Goal: Task Accomplishment & Management: Manage account settings

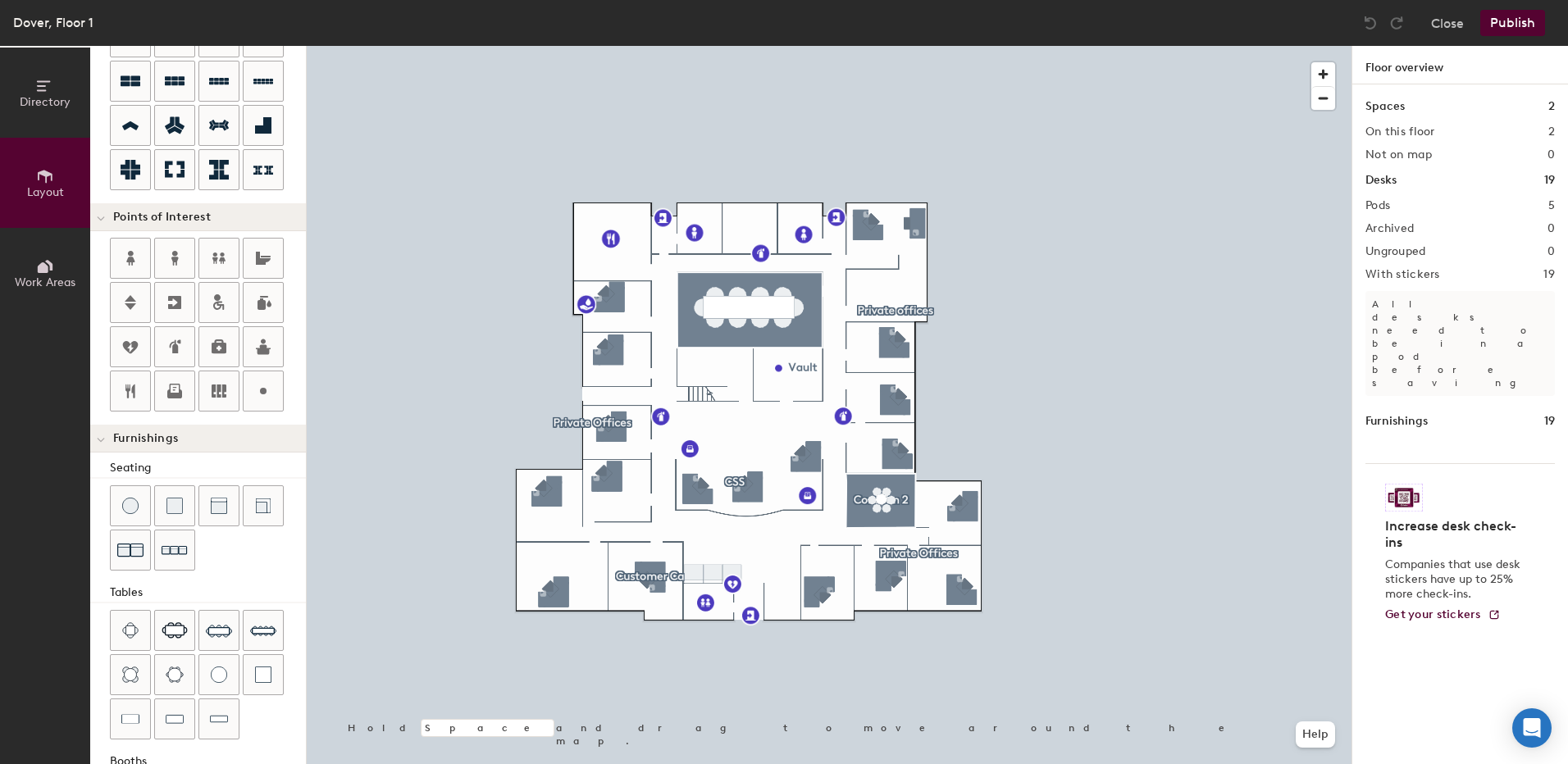
scroll to position [107, 0]
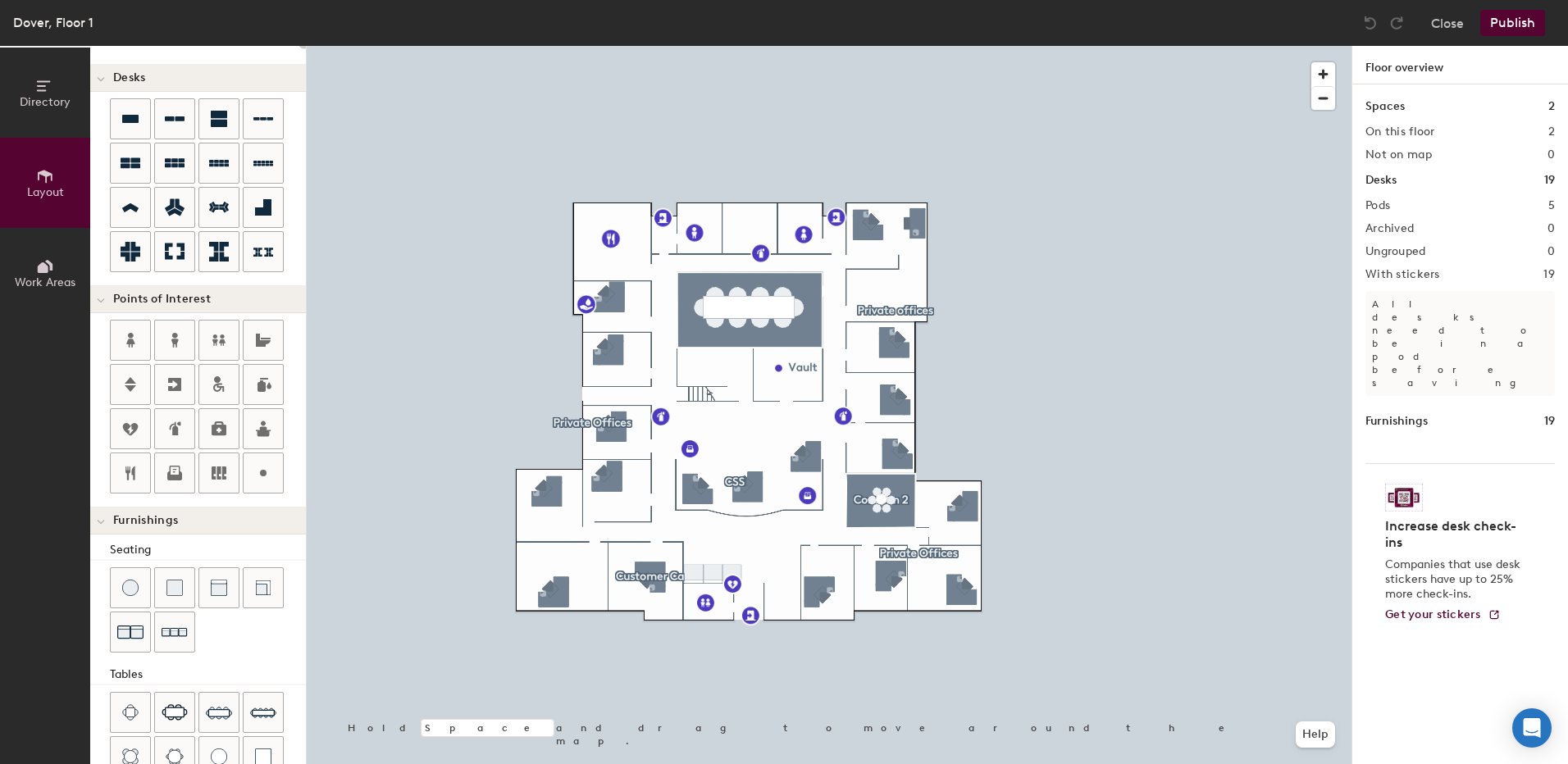
click at [33, 85] on button "Directory" at bounding box center [45, 92] width 90 height 90
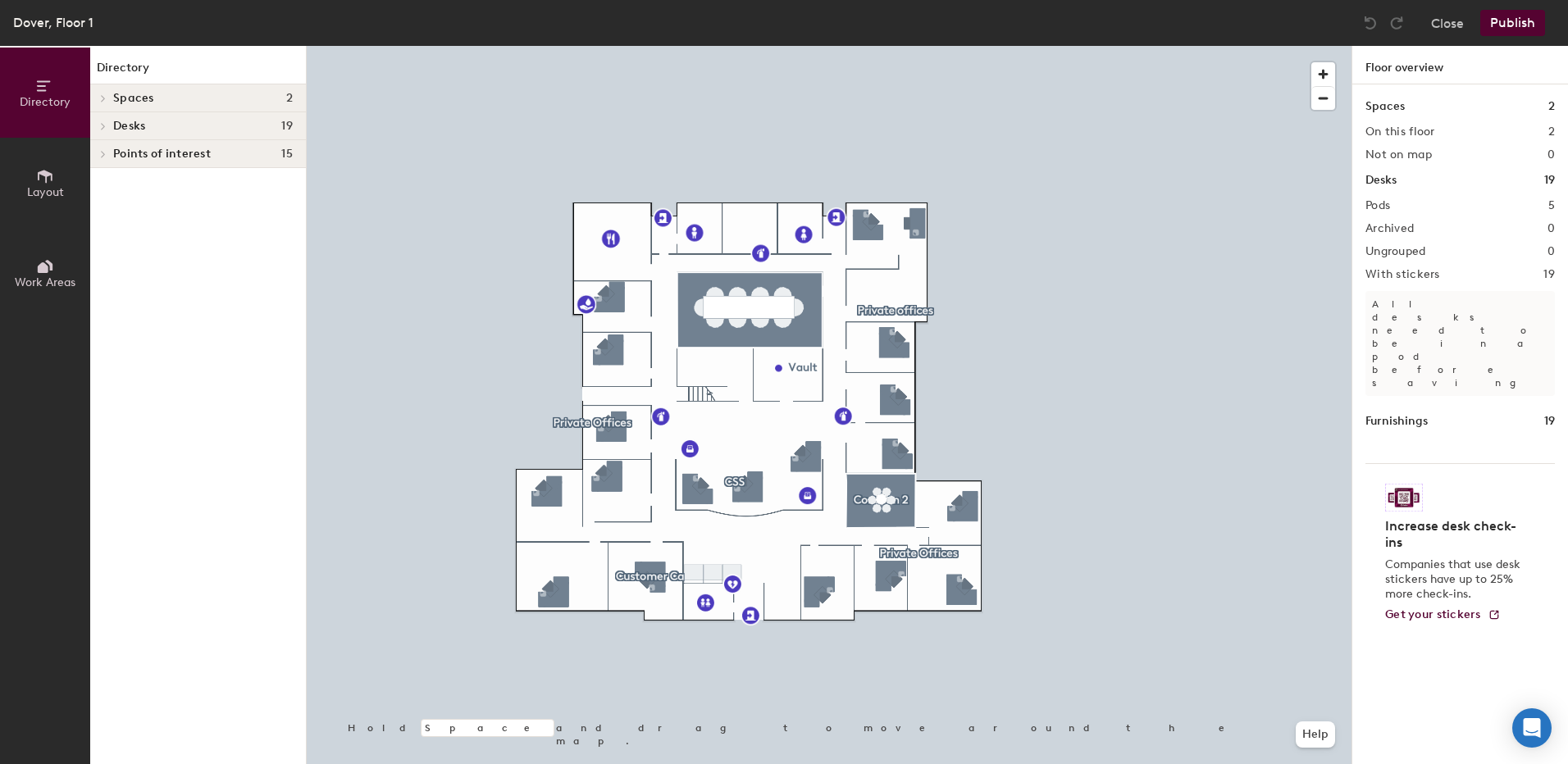
scroll to position [0, 0]
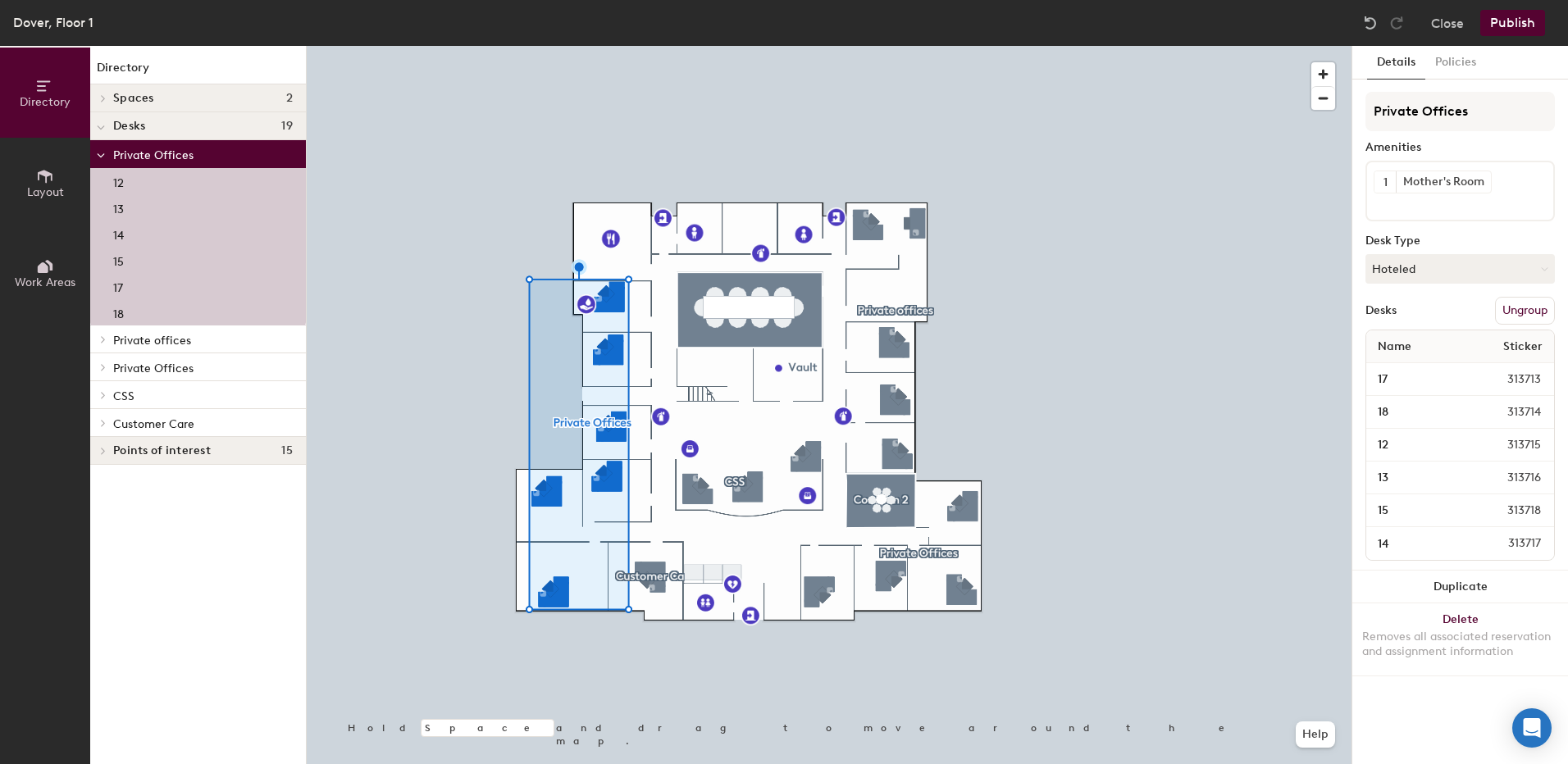
click at [33, 183] on button "Layout" at bounding box center [45, 183] width 90 height 90
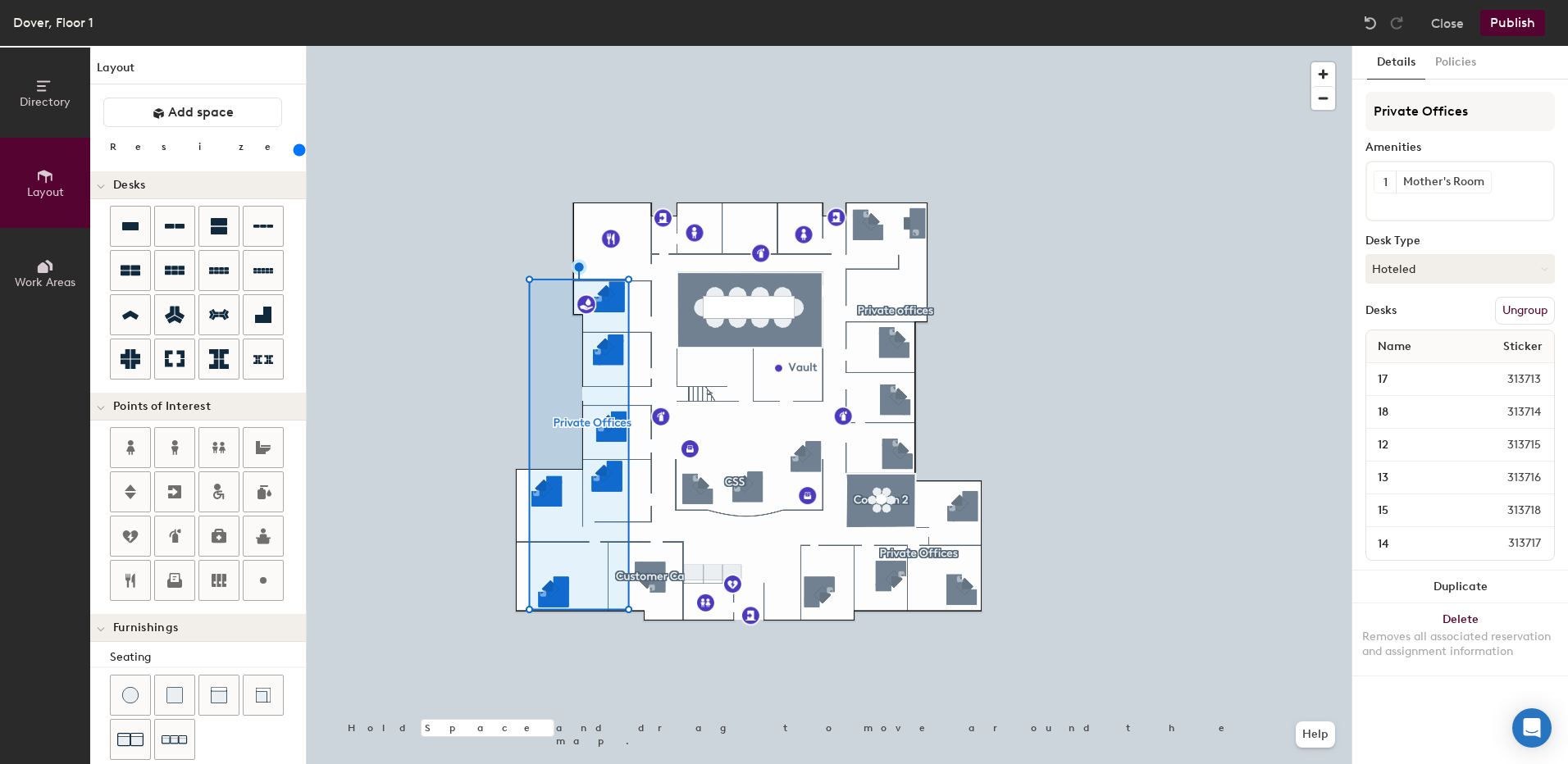
click at [44, 278] on span "Work Areas" at bounding box center [45, 282] width 60 height 14
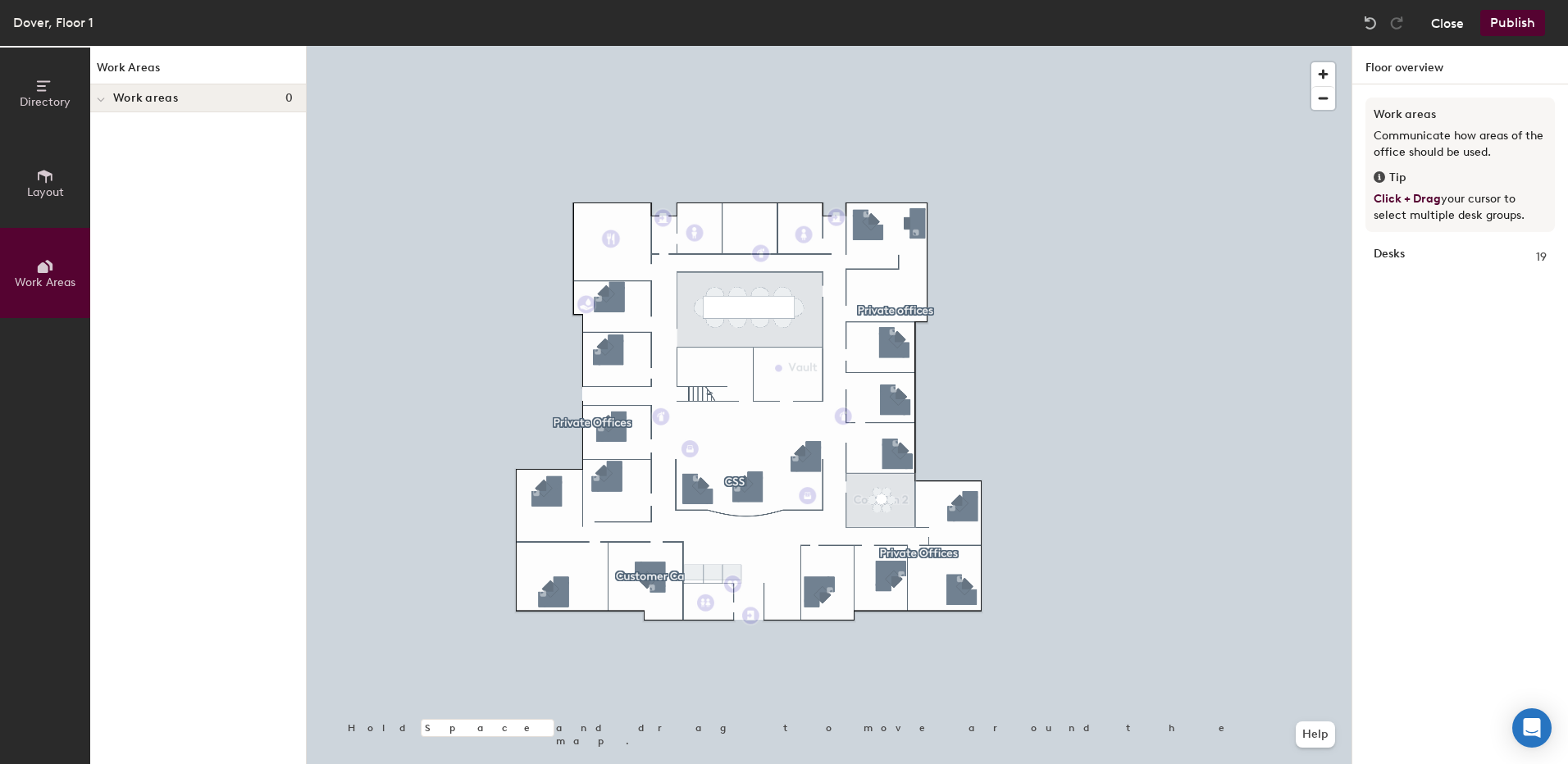
click at [1451, 32] on button "Close" at bounding box center [1448, 22] width 33 height 26
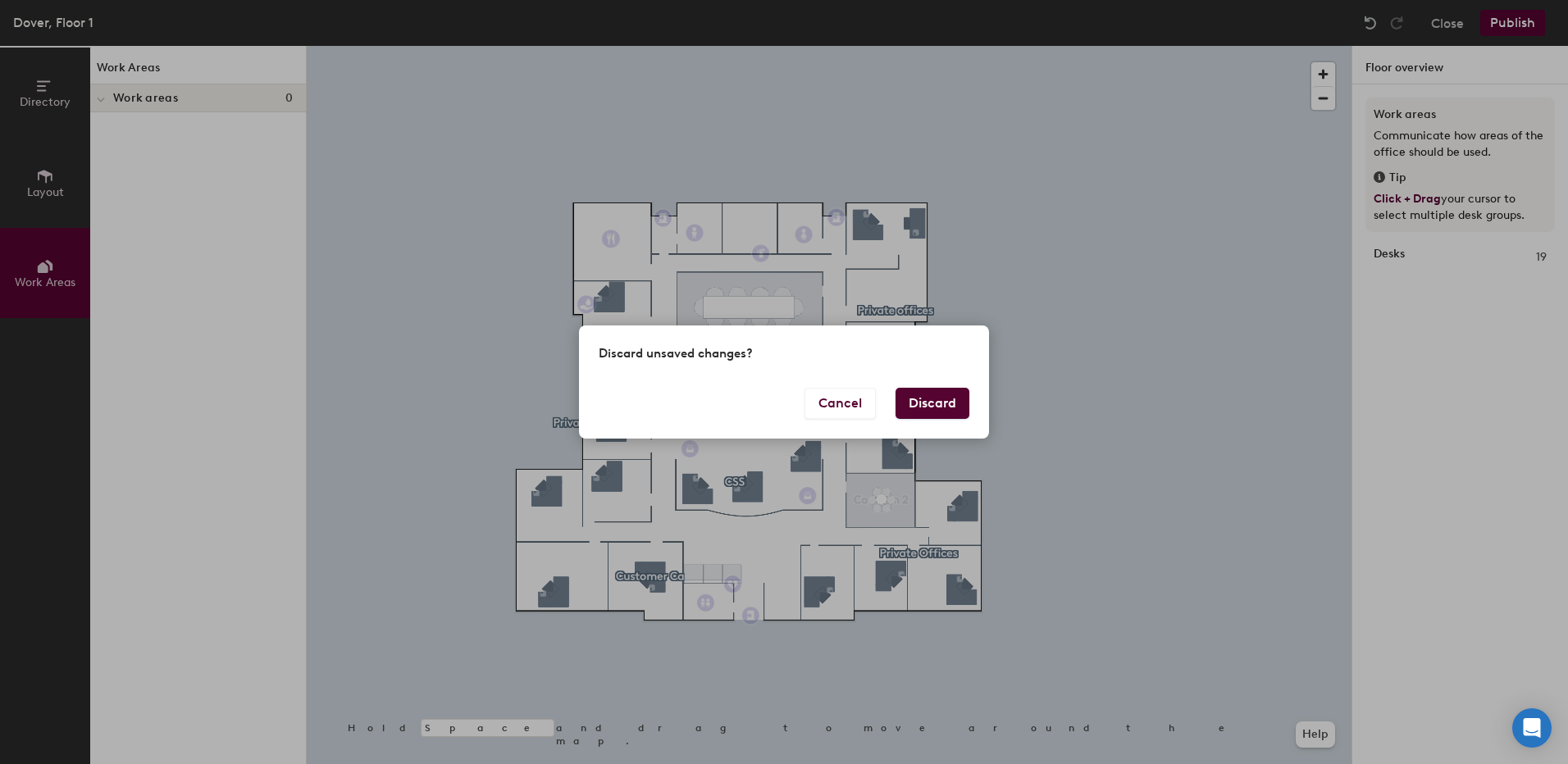
click at [943, 398] on button "Discard" at bounding box center [932, 403] width 73 height 31
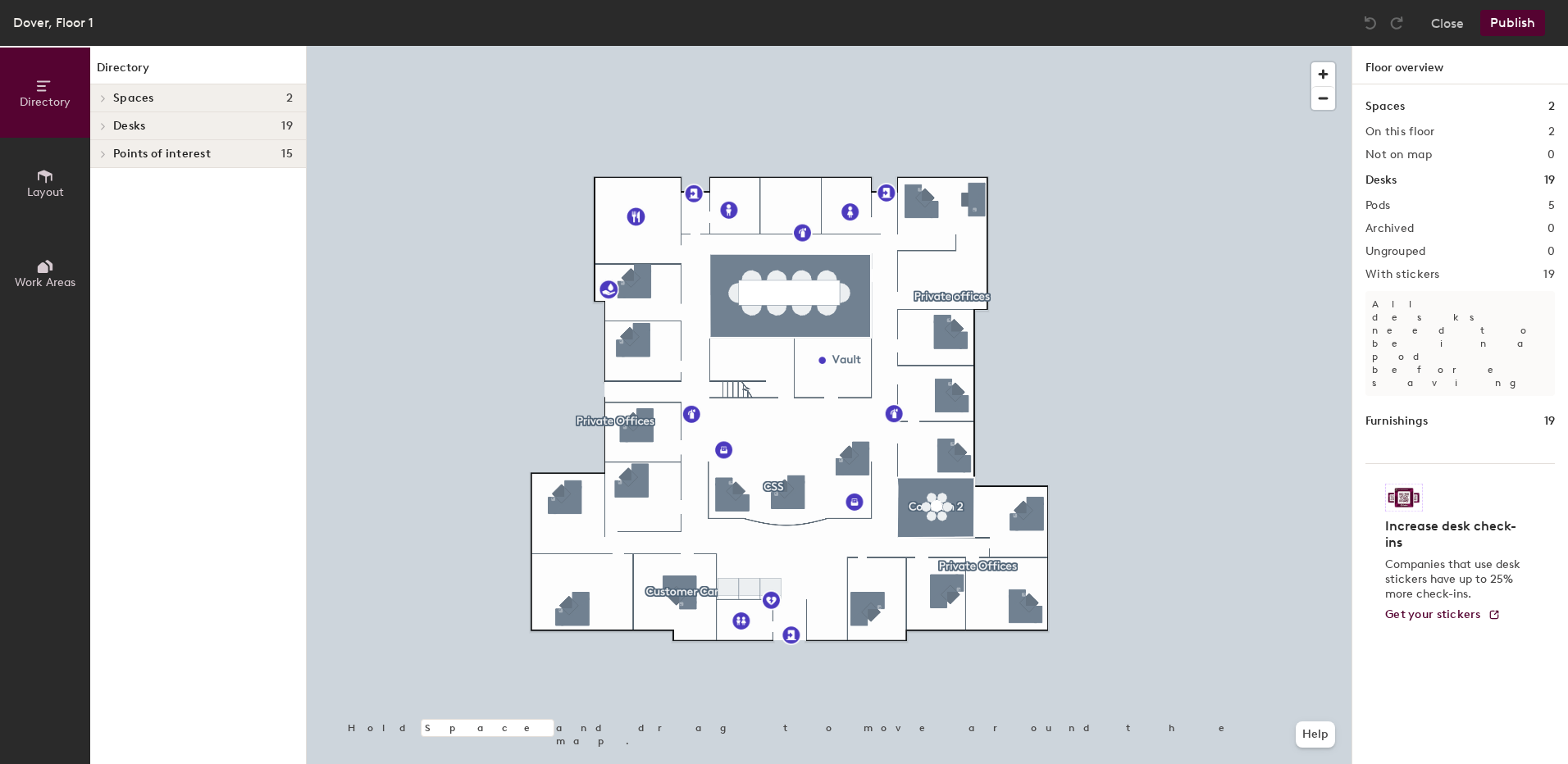
click at [98, 127] on span at bounding box center [102, 126] width 14 height 8
click at [103, 154] on icon at bounding box center [104, 154] width 7 height 8
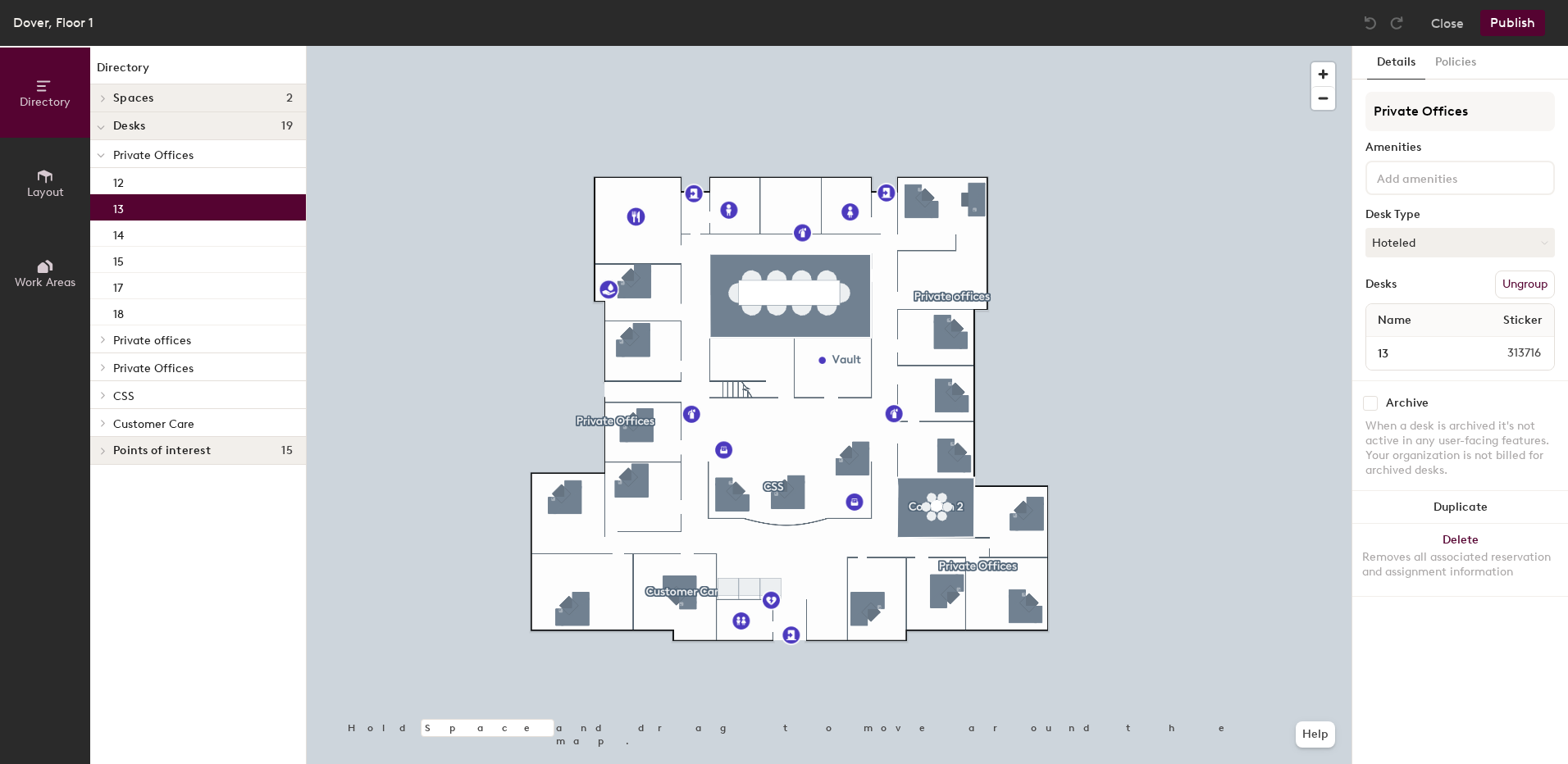
click at [106, 210] on div "13" at bounding box center [198, 207] width 216 height 26
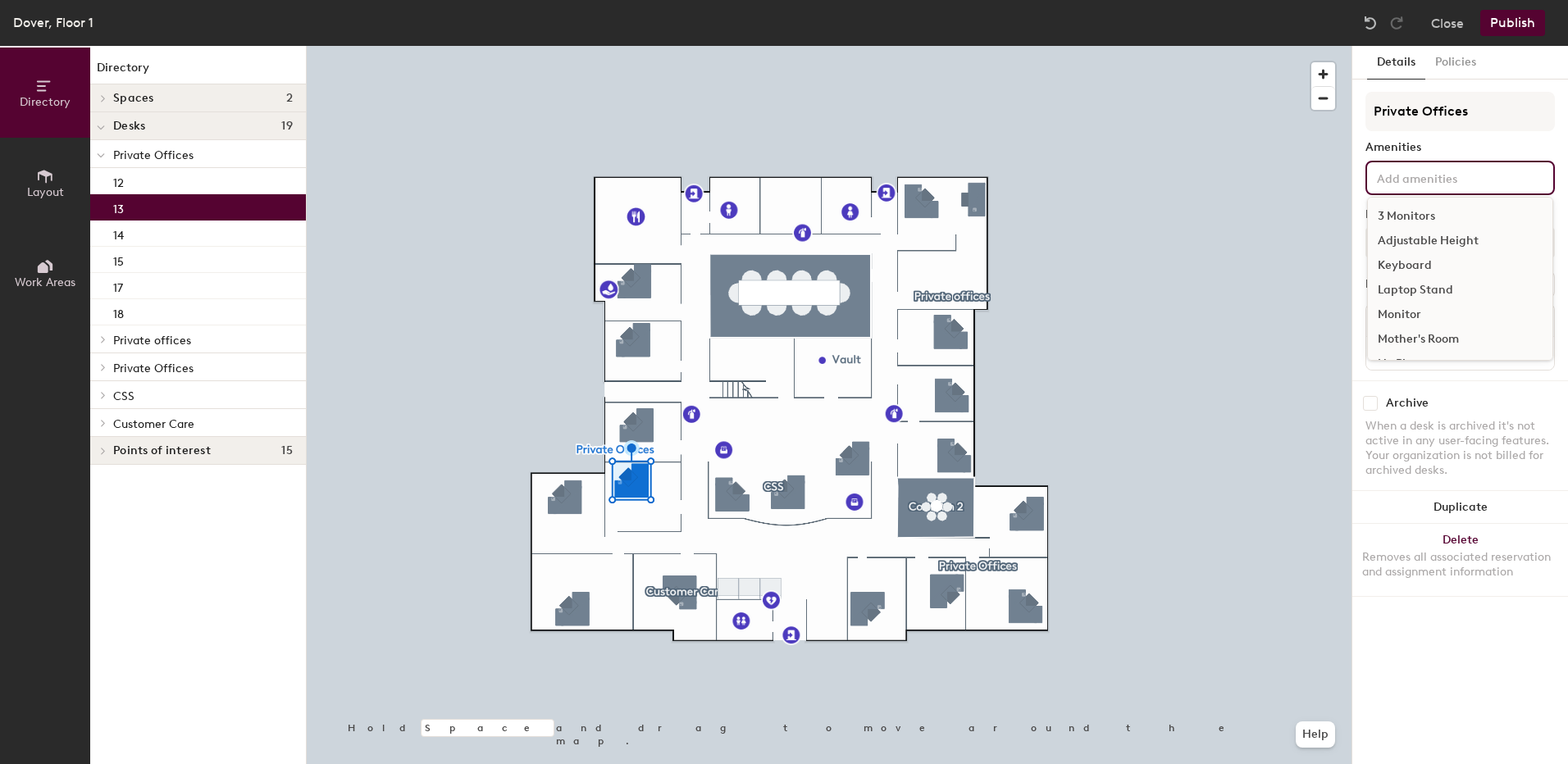
click at [1458, 181] on input at bounding box center [1447, 177] width 148 height 20
click at [1509, 420] on div "When a desk is archived it's not active in any user-facing features. Your organ…" at bounding box center [1460, 448] width 189 height 59
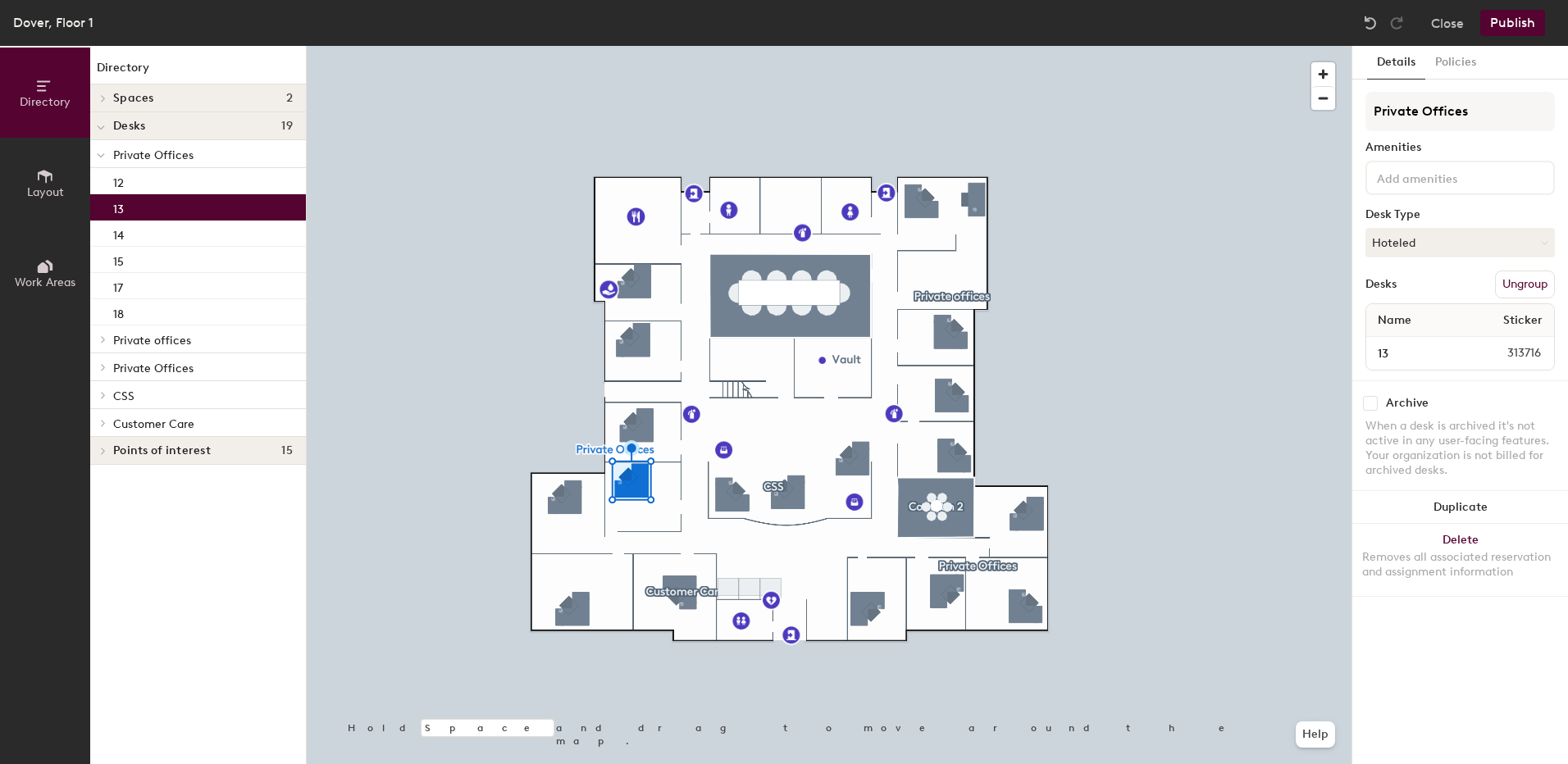
click at [1371, 408] on input "checkbox" at bounding box center [1370, 403] width 15 height 15
checkbox input "true"
click at [1440, 57] on button "Policies" at bounding box center [1456, 62] width 60 height 34
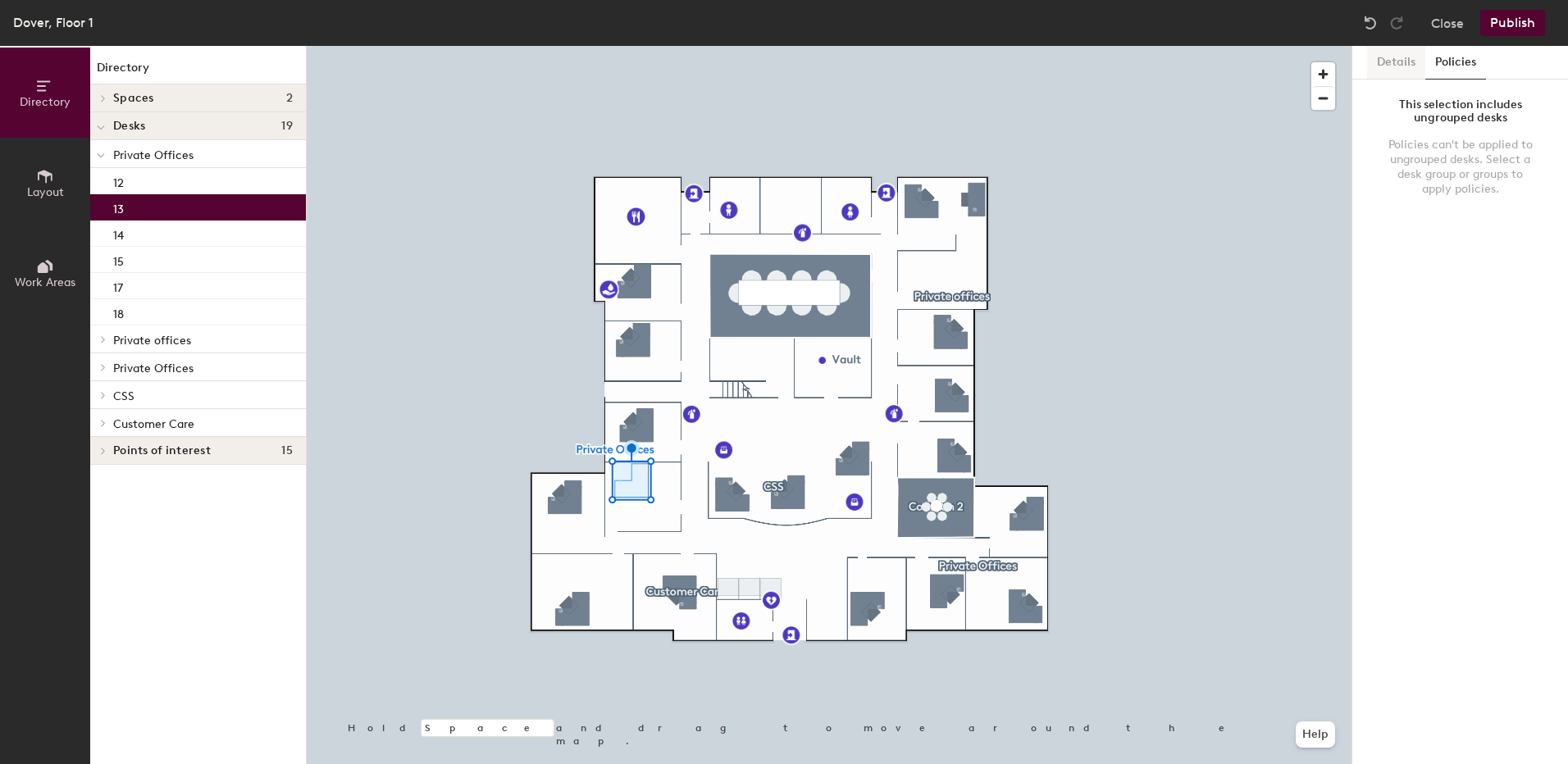
click at [1394, 59] on button "Details" at bounding box center [1396, 62] width 58 height 34
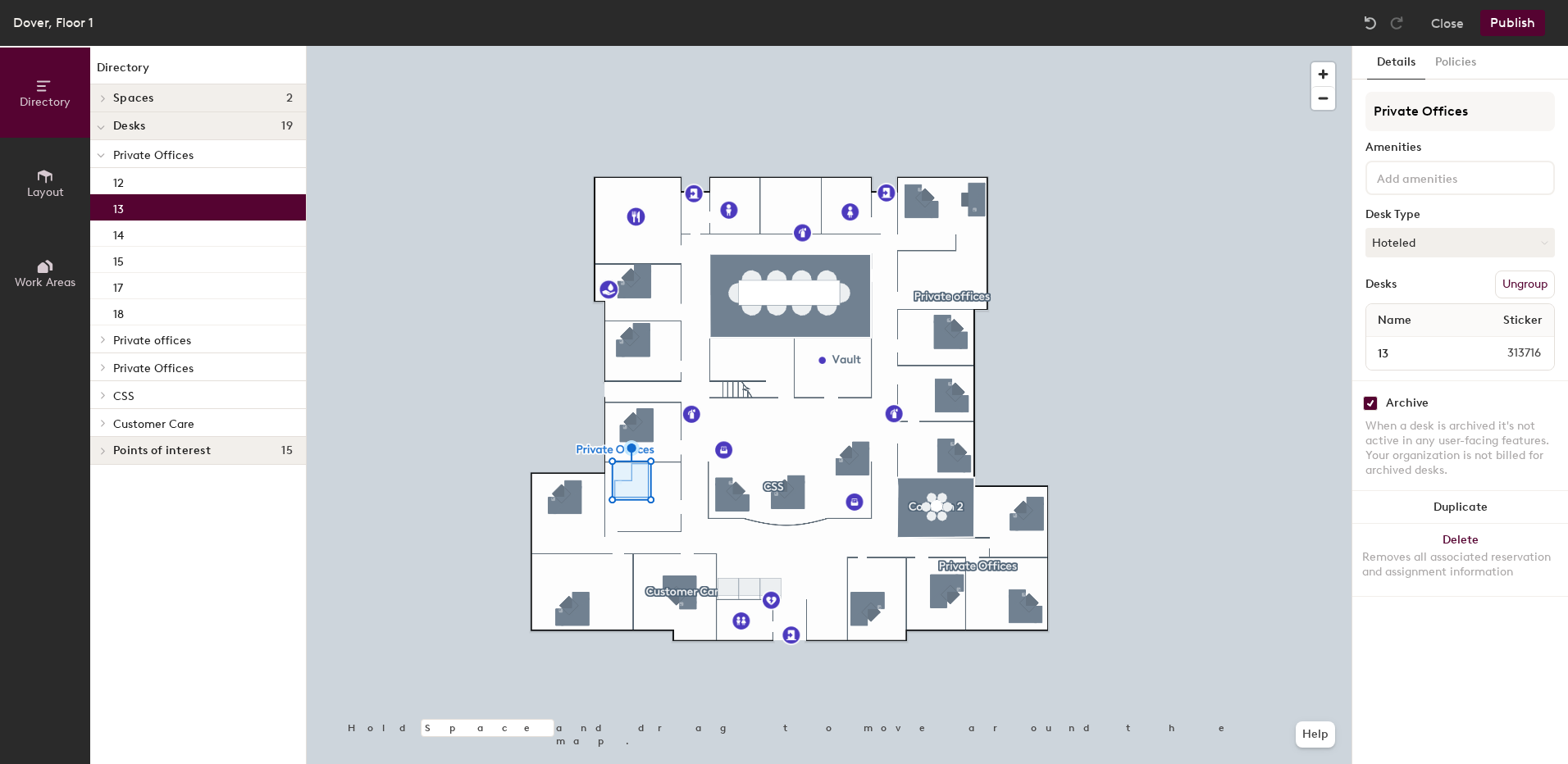
click at [1369, 407] on input "checkbox" at bounding box center [1370, 403] width 15 height 15
checkbox input "false"
click at [1445, 21] on button "Close" at bounding box center [1448, 22] width 33 height 26
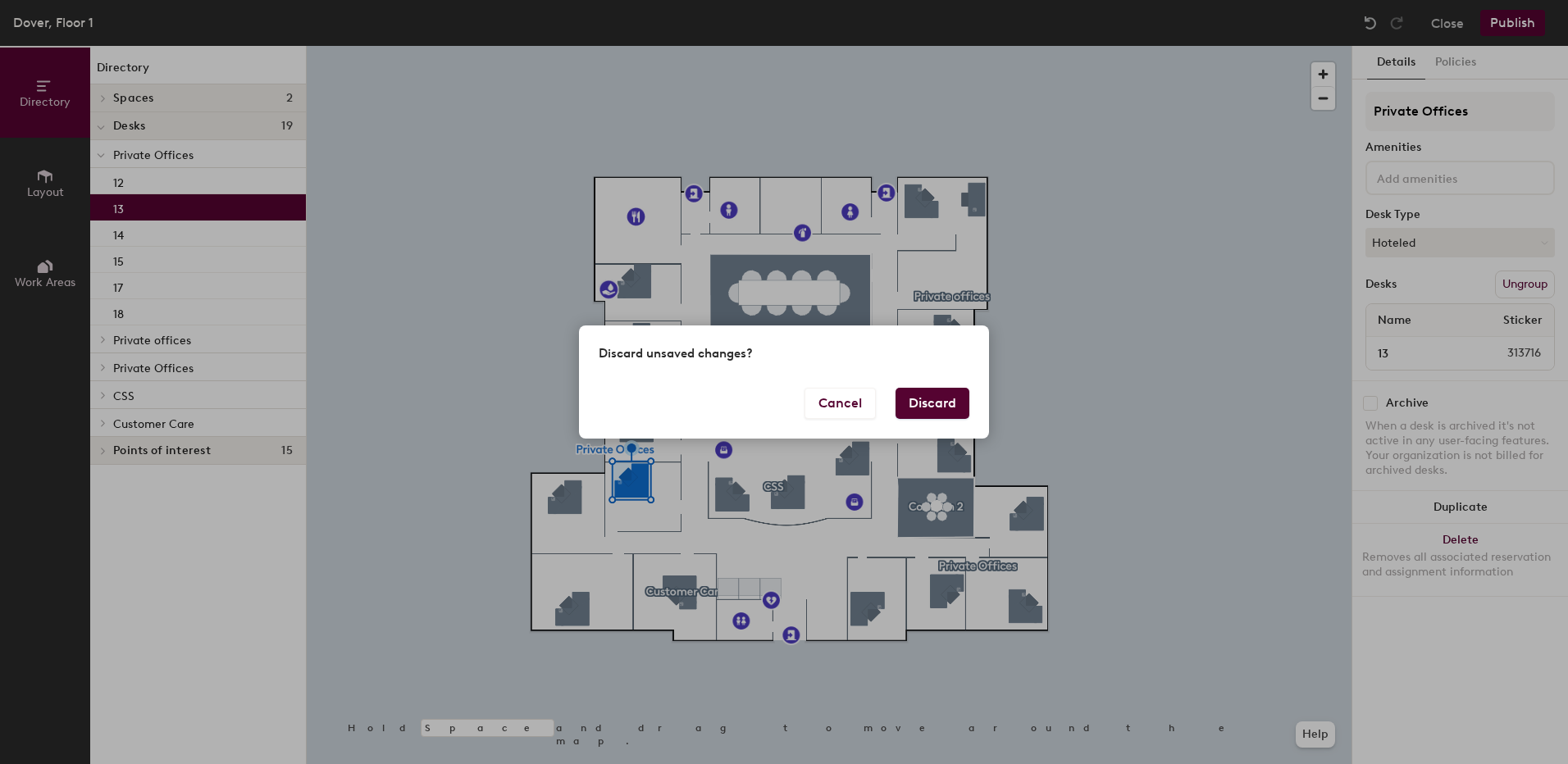
click at [934, 401] on button "Discard" at bounding box center [932, 403] width 73 height 31
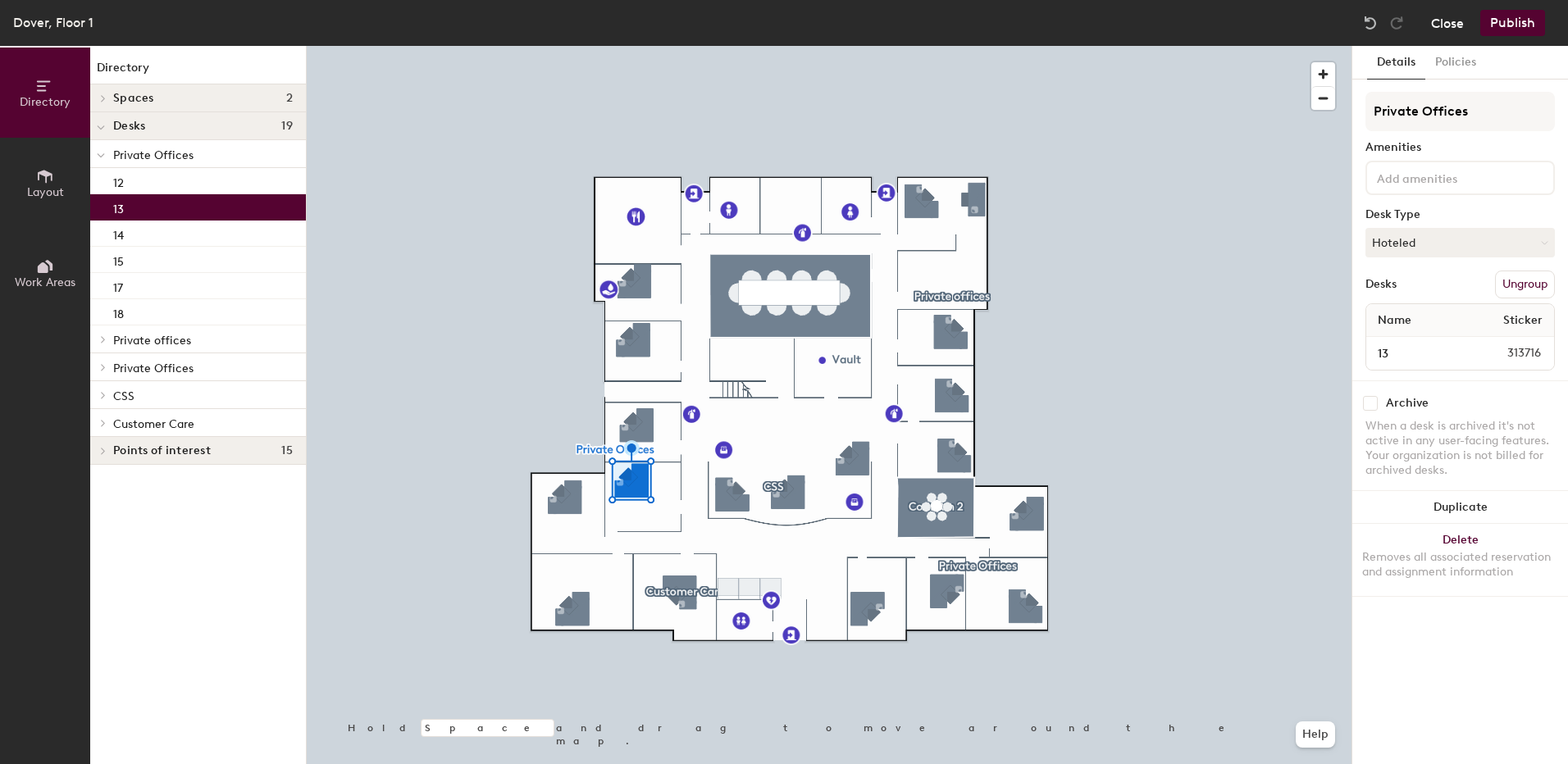
click at [1451, 27] on button "Close" at bounding box center [1448, 22] width 33 height 26
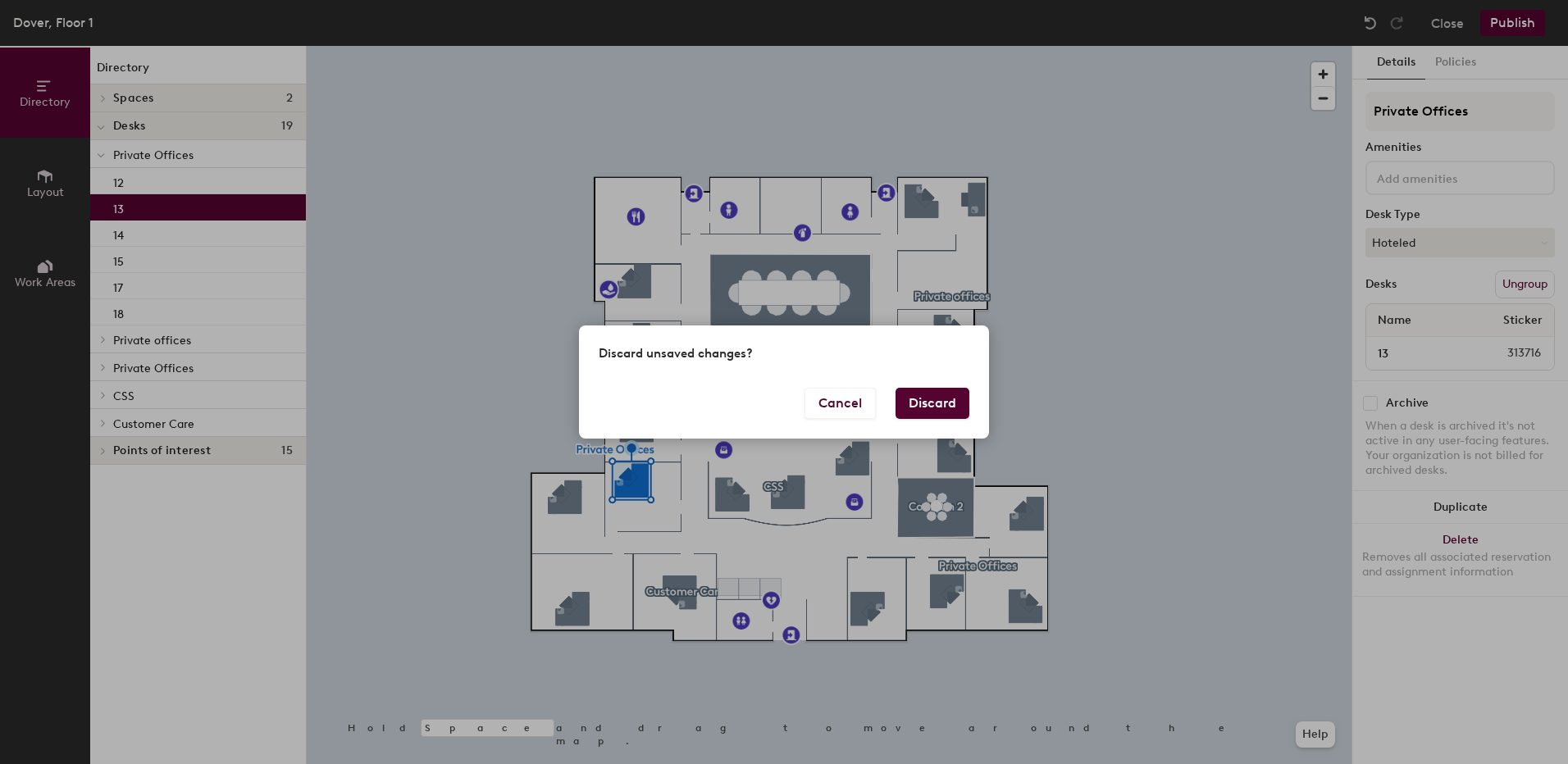
click at [920, 401] on button "Discard" at bounding box center [932, 403] width 73 height 31
